Goal: Task Accomplishment & Management: Complete application form

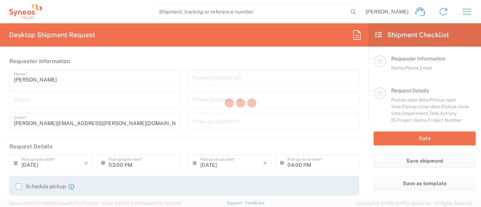
type input "3110"
type input "[GEOGRAPHIC_DATA]"
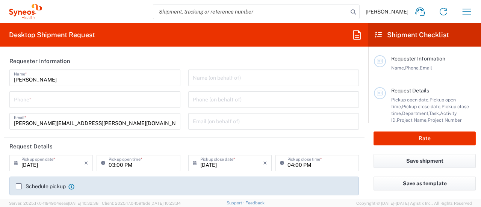
type input "IVH Mexico SA de CV"
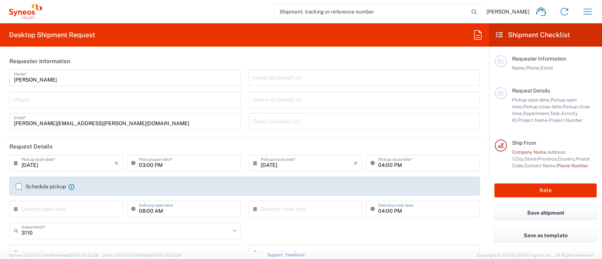
click at [58, 93] on input "tel" at bounding box center [125, 99] width 222 height 13
type input "5"
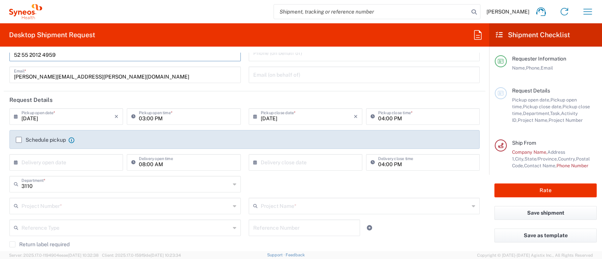
type input "52 55 2012 4959"
click at [76, 164] on input "text" at bounding box center [67, 161] width 93 height 13
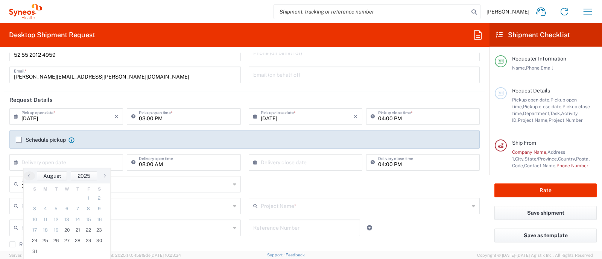
click at [88, 93] on header "Request Details" at bounding box center [244, 99] width 481 height 17
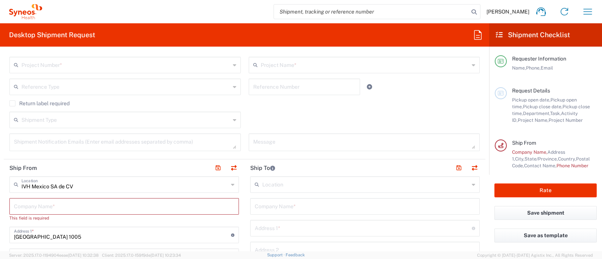
scroll to position [235, 0]
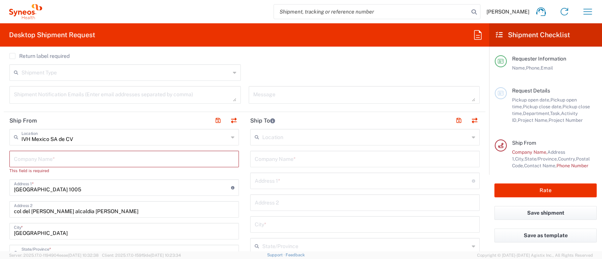
click at [297, 139] on input "text" at bounding box center [365, 136] width 207 height 13
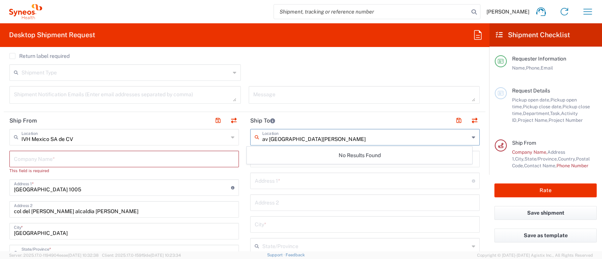
type input "av santa monica"
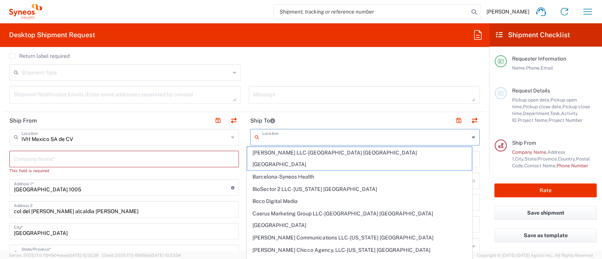
click at [272, 135] on input "text" at bounding box center [365, 136] width 207 height 13
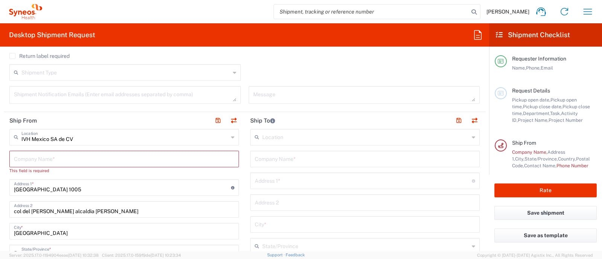
click at [124, 160] on input "text" at bounding box center [124, 158] width 220 height 13
type input "S"
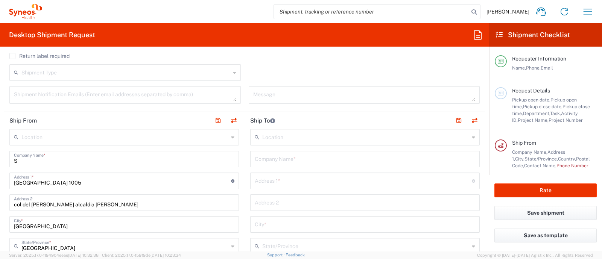
type input "S"
click at [71, 132] on input "text" at bounding box center [124, 136] width 207 height 13
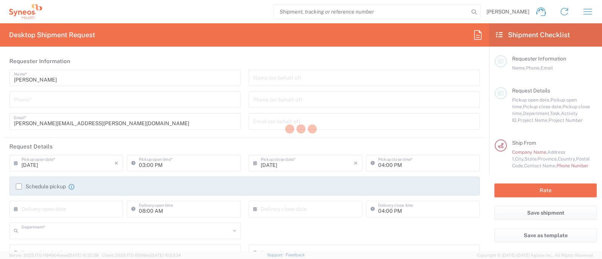
type input "3110"
type input "[GEOGRAPHIC_DATA]"
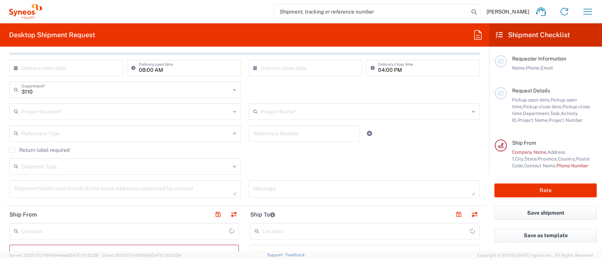
type input "IVH Mexico SA de CV"
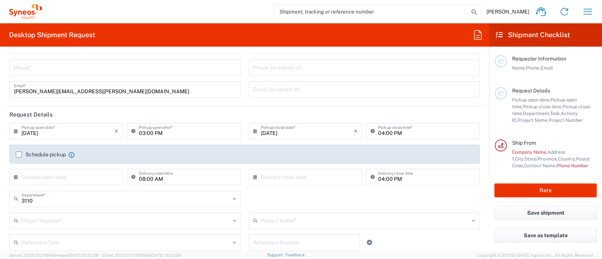
scroll to position [47, 0]
